Goal: Information Seeking & Learning: Learn about a topic

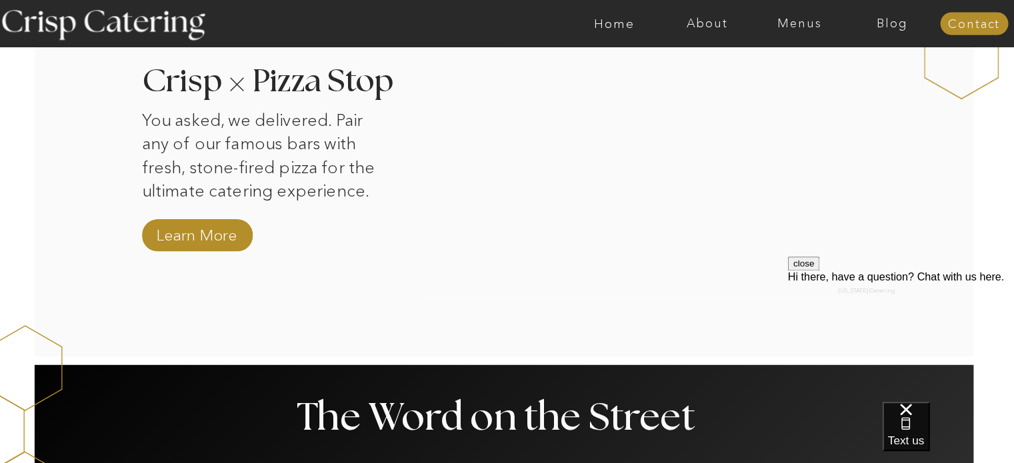
scroll to position [1334, 0]
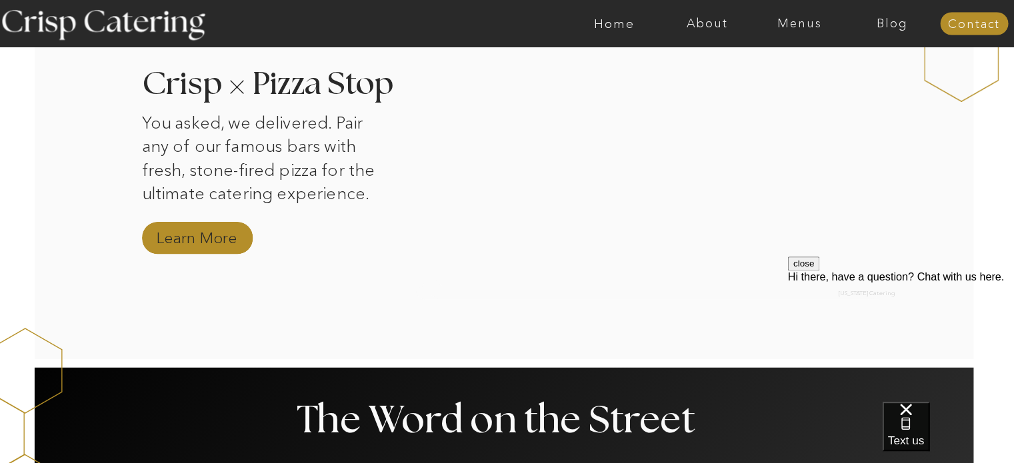
click at [181, 231] on nav "Learn More" at bounding box center [203, 235] width 89 height 23
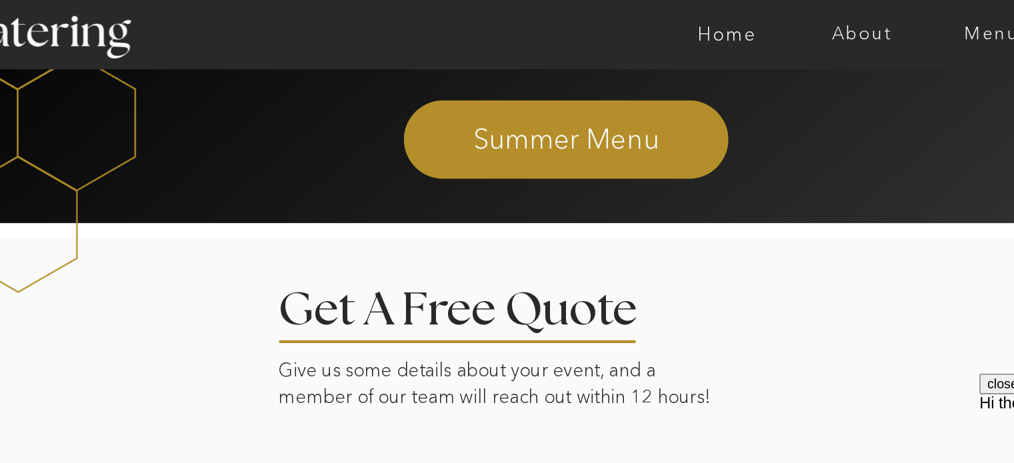
scroll to position [2787, 0]
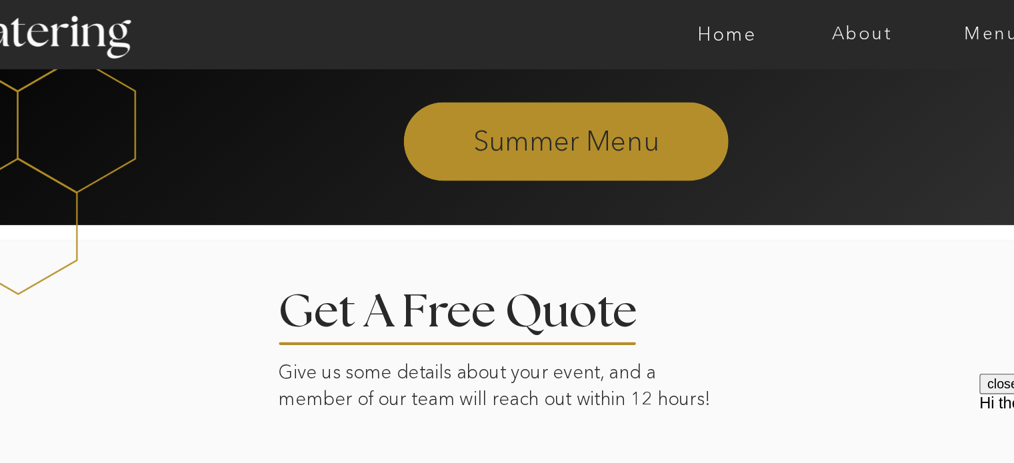
click at [539, 92] on p "Summer Menu" at bounding box center [508, 95] width 362 height 24
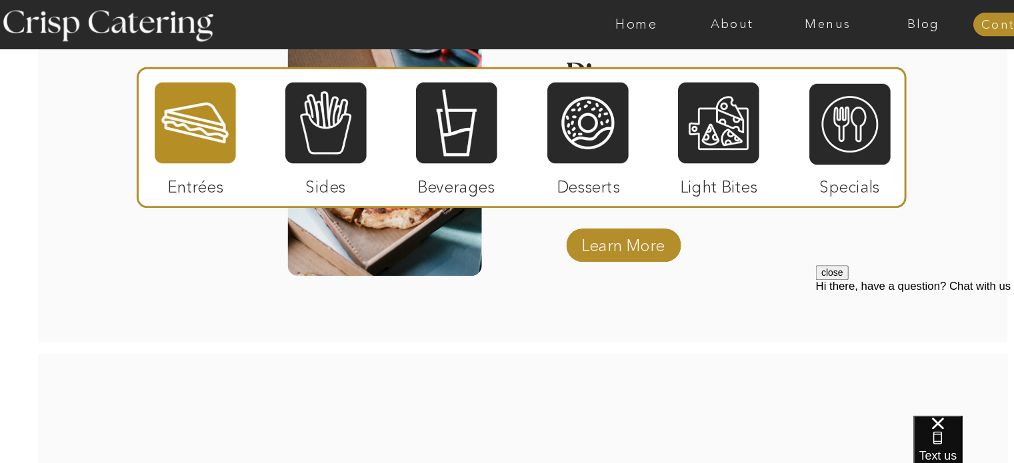
scroll to position [1971, 0]
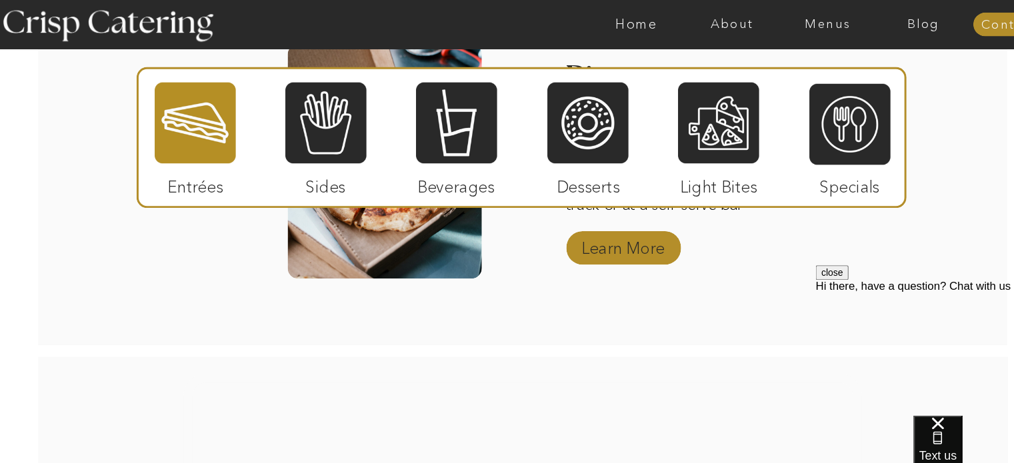
click at [619, 238] on p "Learn More" at bounding box center [603, 233] width 89 height 39
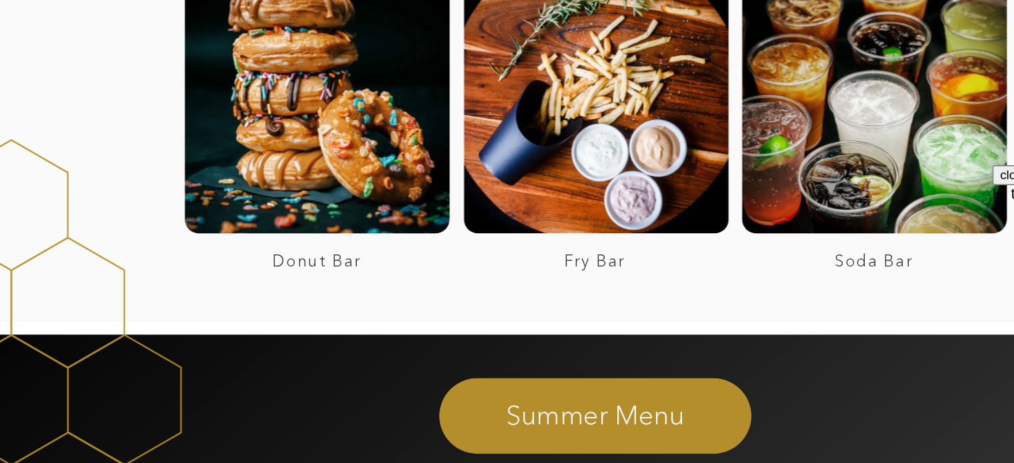
scroll to position [2467, 0]
